Goal: Task Accomplishment & Management: Manage account settings

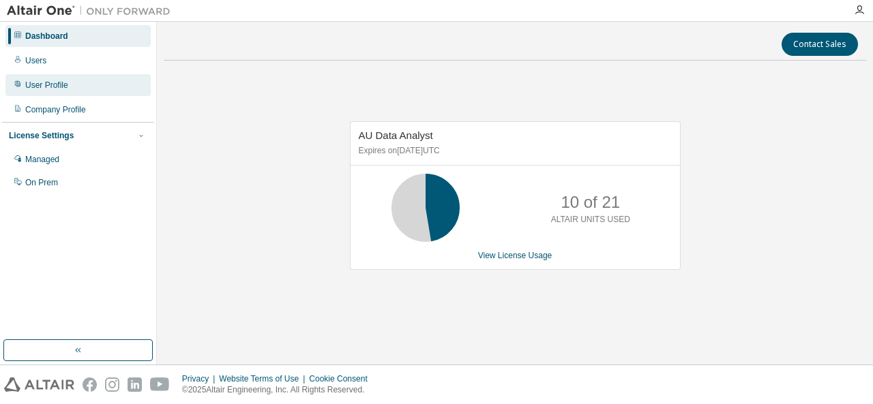
click at [86, 87] on div "User Profile" at bounding box center [77, 85] width 145 height 22
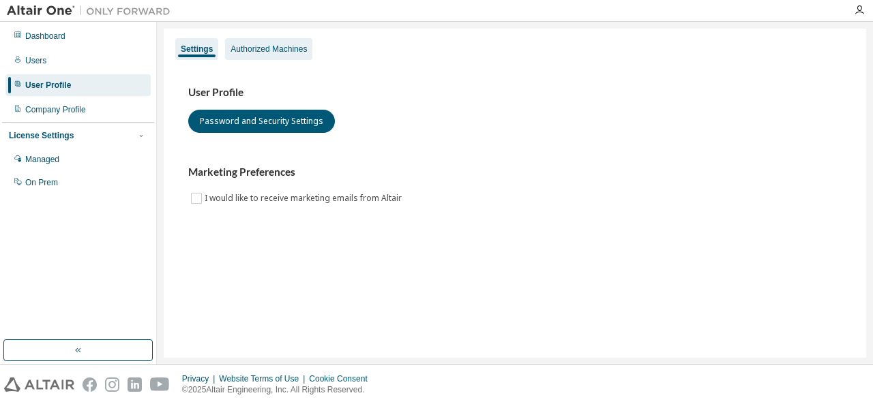
click at [266, 55] on div "Authorized Machines" at bounding box center [268, 49] width 87 height 22
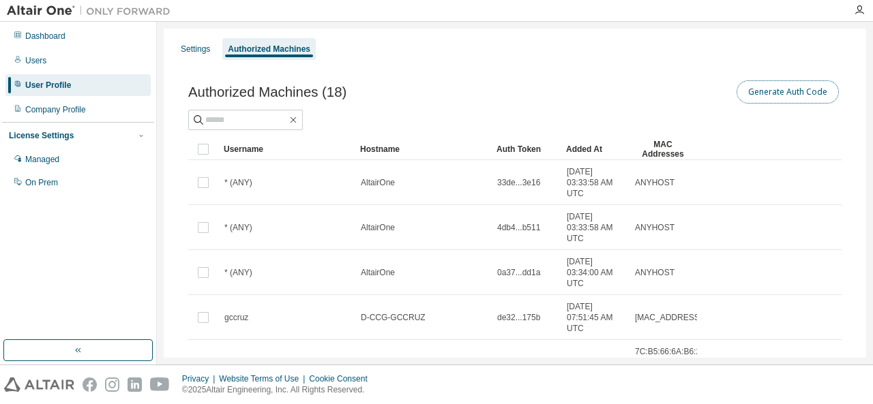
click at [783, 97] on button "Generate Auth Code" at bounding box center [787, 91] width 102 height 23
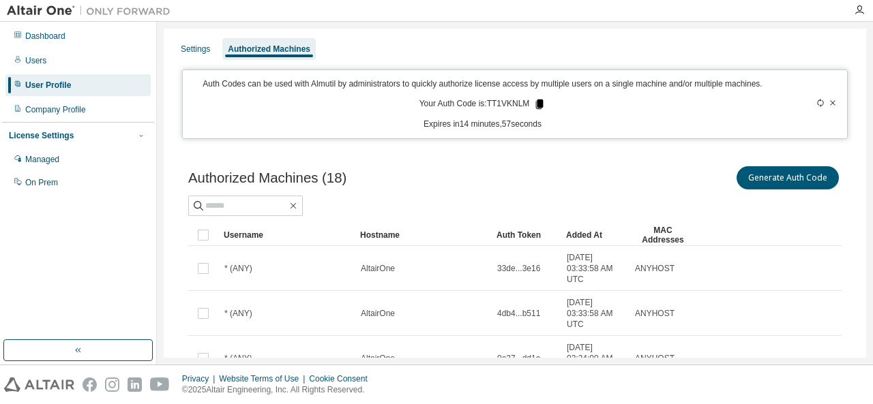
click at [536, 103] on icon at bounding box center [539, 105] width 7 height 10
